Goal: Transaction & Acquisition: Purchase product/service

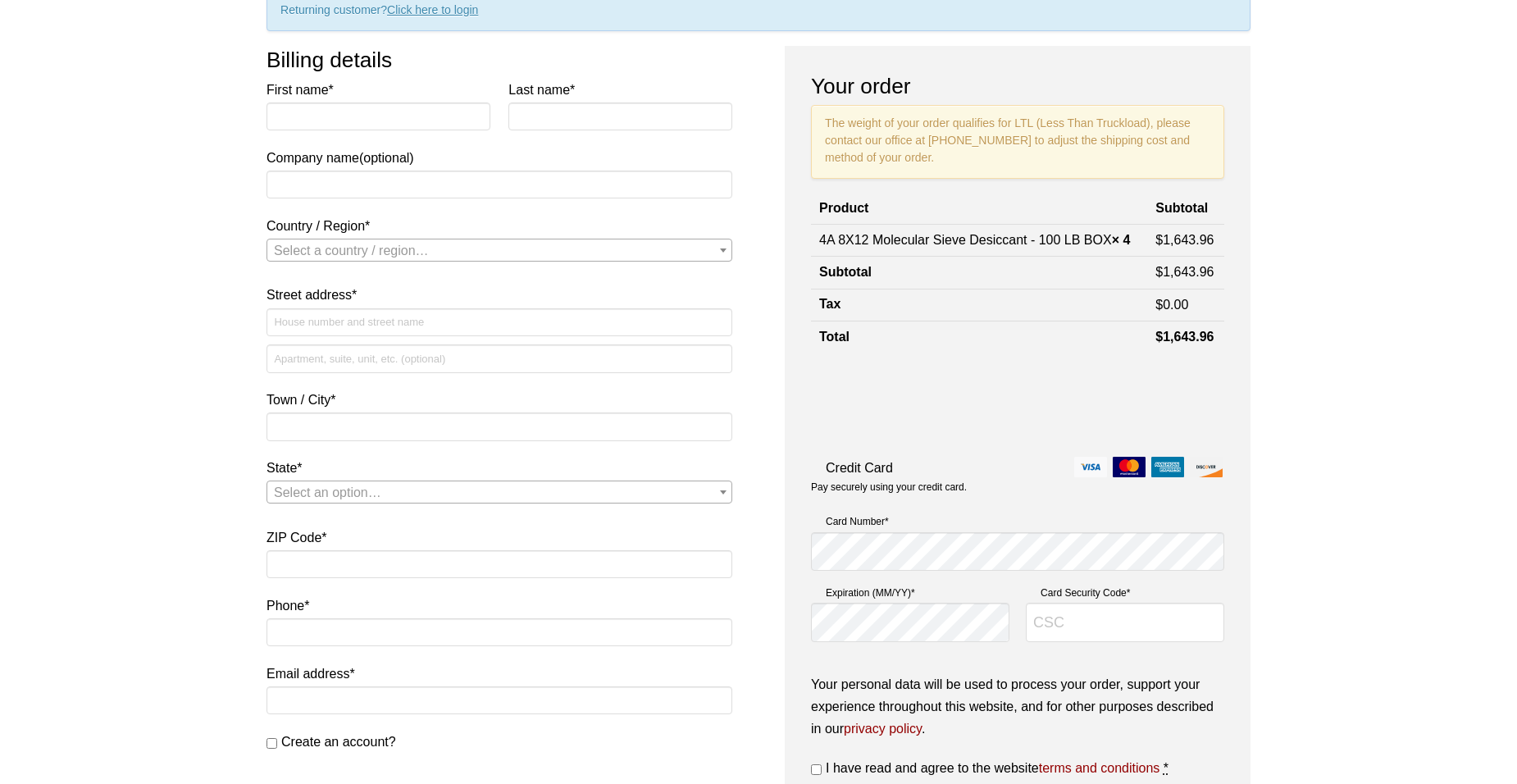
click at [96, 297] on div "Our website has detected that you are using an outdated browser that will preve…" at bounding box center [758, 641] width 1517 height 1612
click at [80, 450] on div "Our website has detected that you are using an outdated browser that will preve…" at bounding box center [758, 641] width 1517 height 1612
click at [47, 565] on div "Our website has detected that you are using an outdated browser that will preve…" at bounding box center [758, 641] width 1517 height 1612
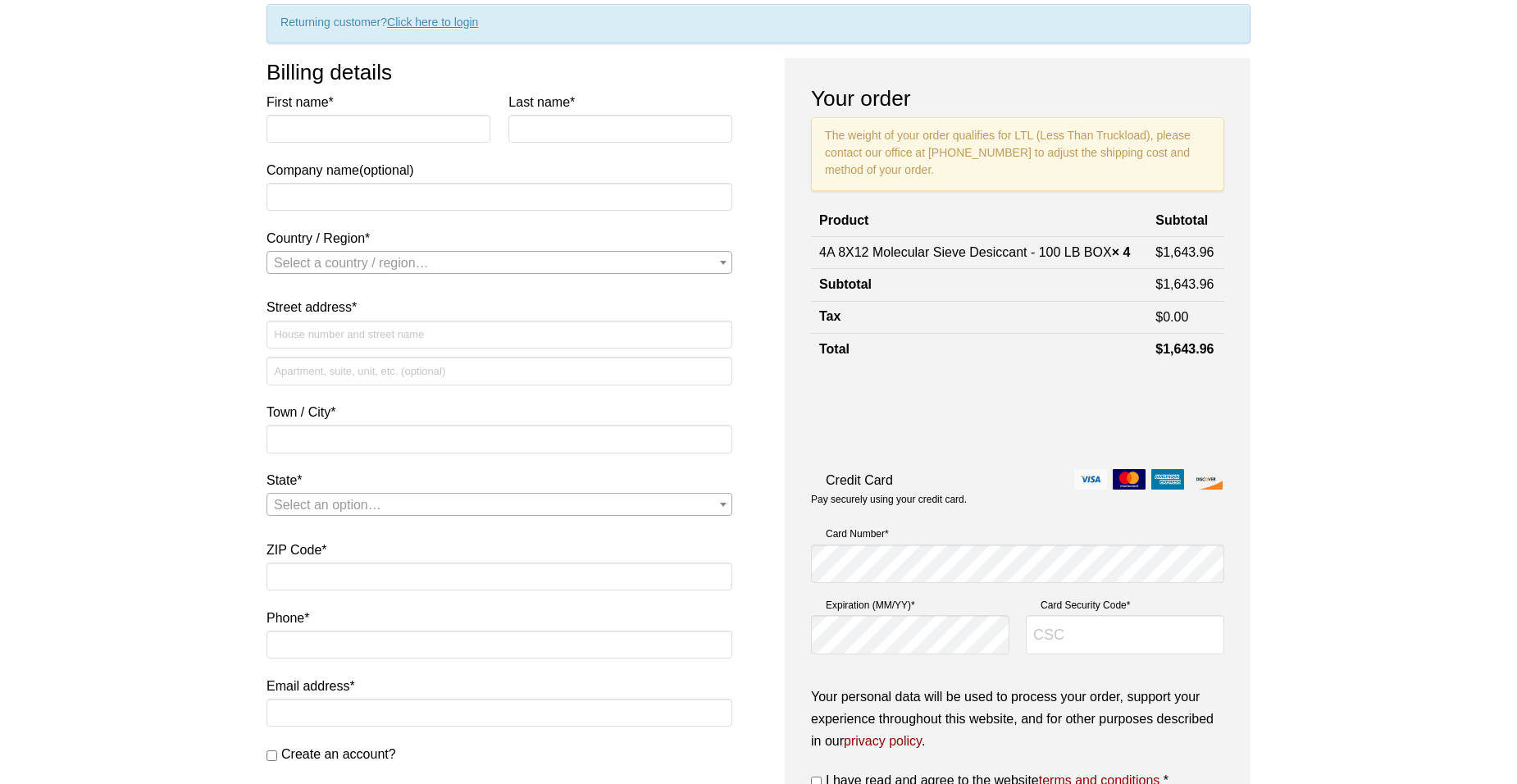
scroll to position [140, 0]
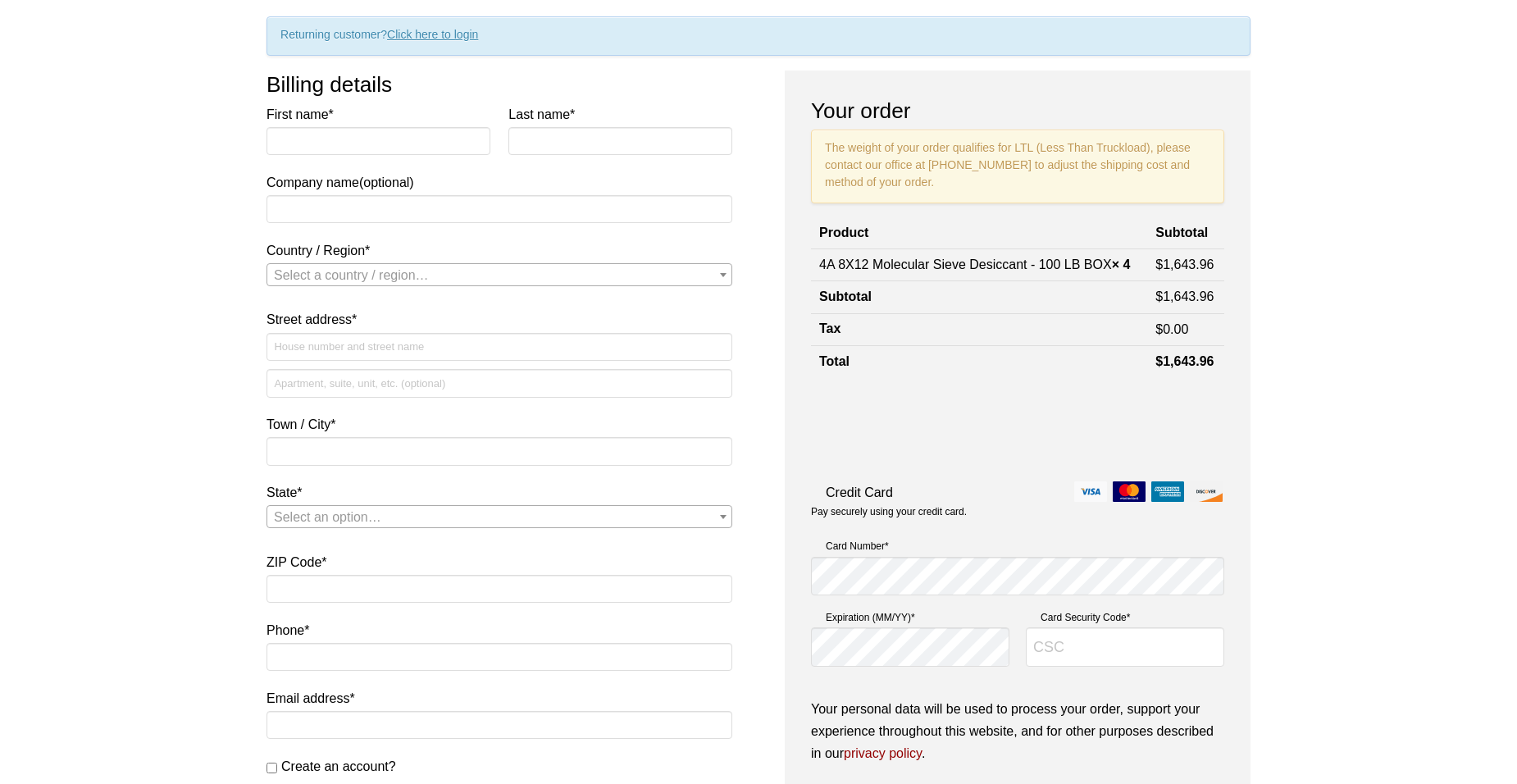
click at [1457, 225] on div "Our website has detected that you are using an outdated browser that will preve…" at bounding box center [758, 666] width 1517 height 1612
click at [1445, 485] on div "Our website has detected that you are using an outdated browser that will preve…" at bounding box center [758, 666] width 1517 height 1612
click at [1401, 317] on div "Our website has detected that you are using an outdated browser that will preve…" at bounding box center [758, 666] width 1517 height 1612
click at [1389, 295] on div "Our website has detected that you are using an outdated browser that will preve…" at bounding box center [758, 666] width 1517 height 1612
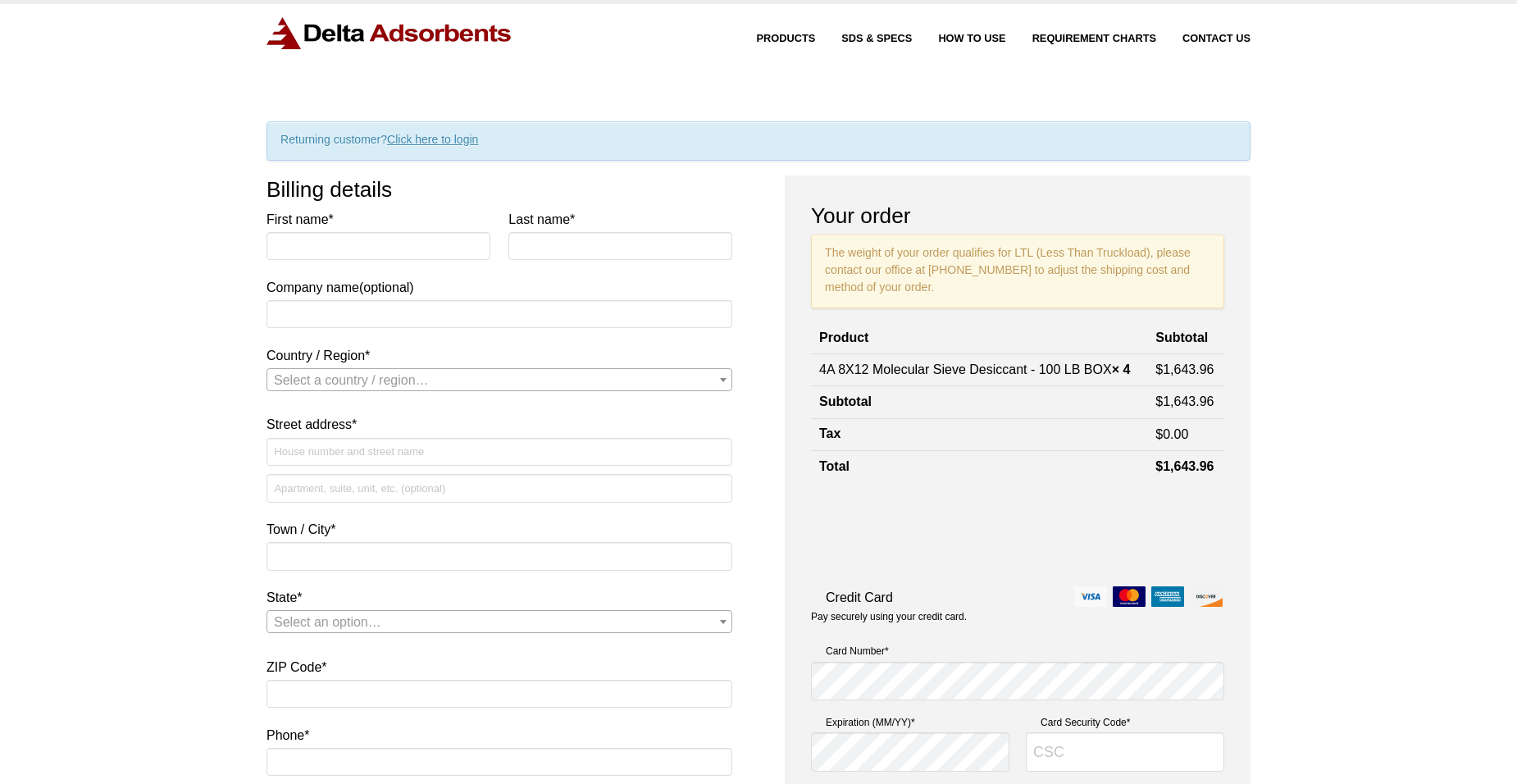
scroll to position [0, 0]
